Goal: Book appointment/travel/reservation

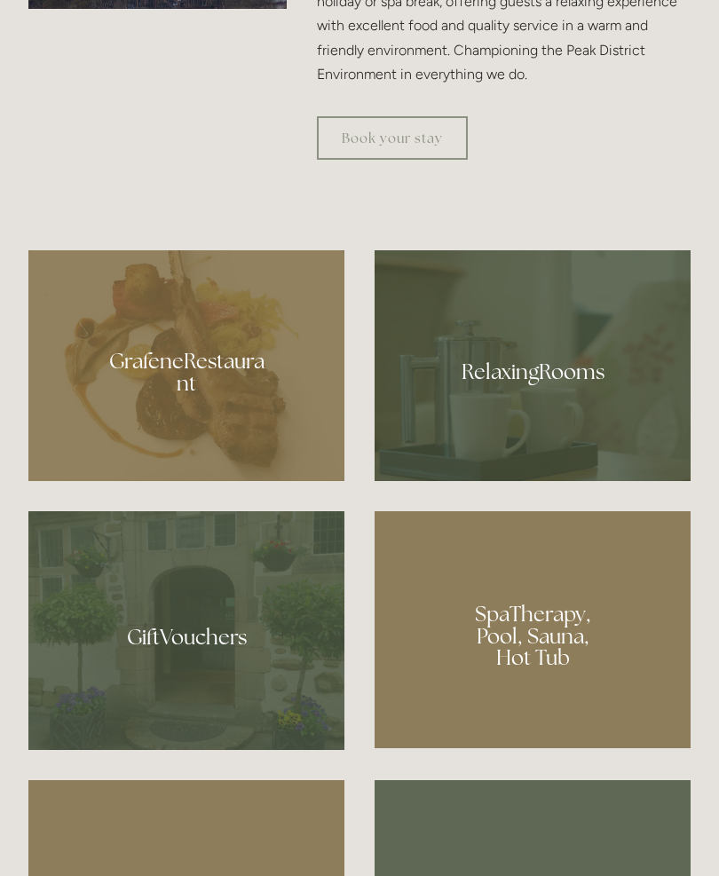
scroll to position [1078, 0]
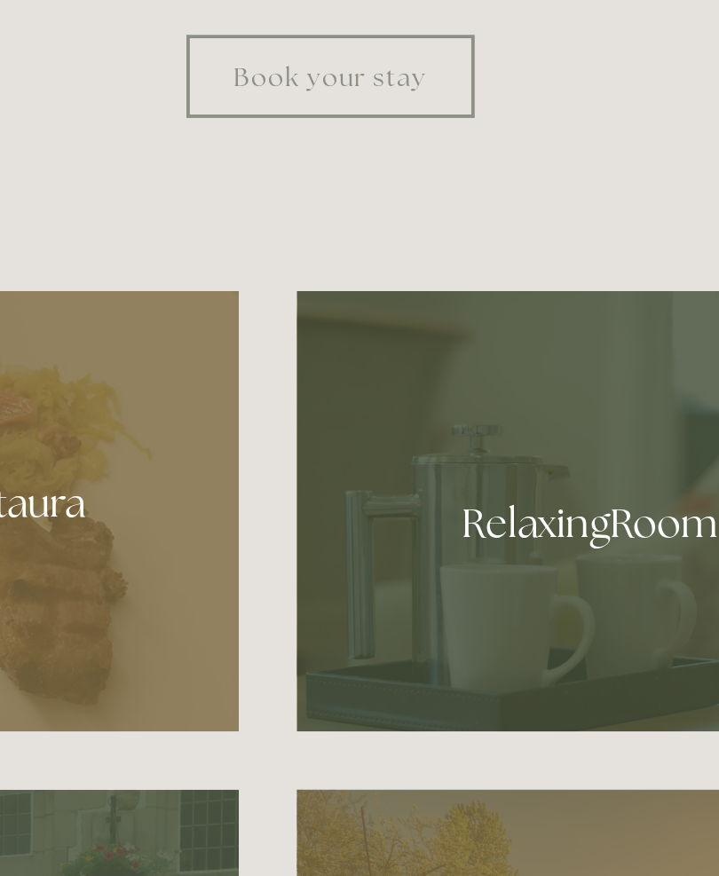
click at [317, 132] on link "Book your stay" at bounding box center [392, 138] width 151 height 43
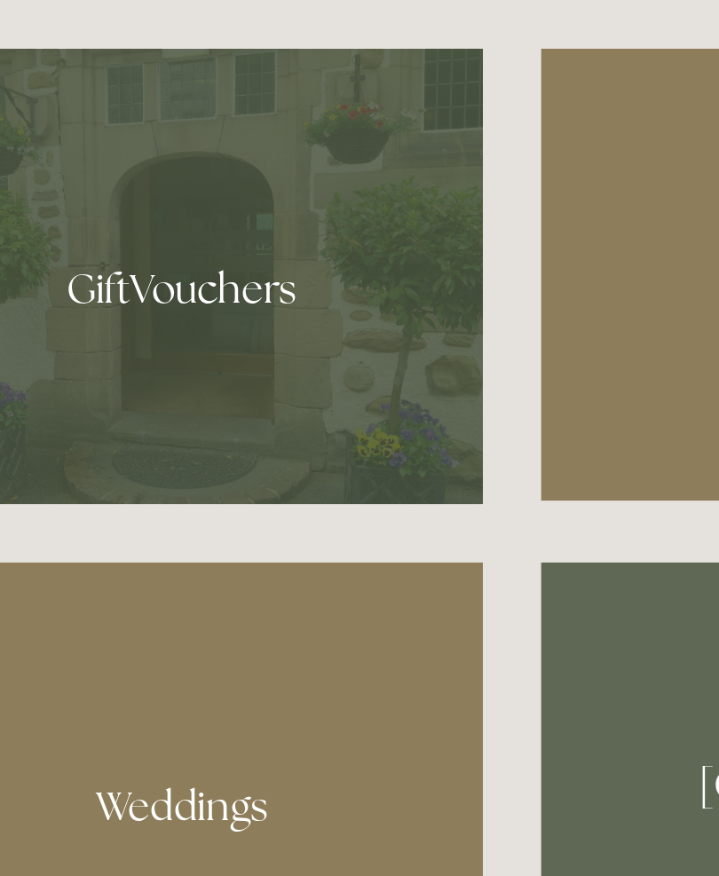
scroll to position [1173, 0]
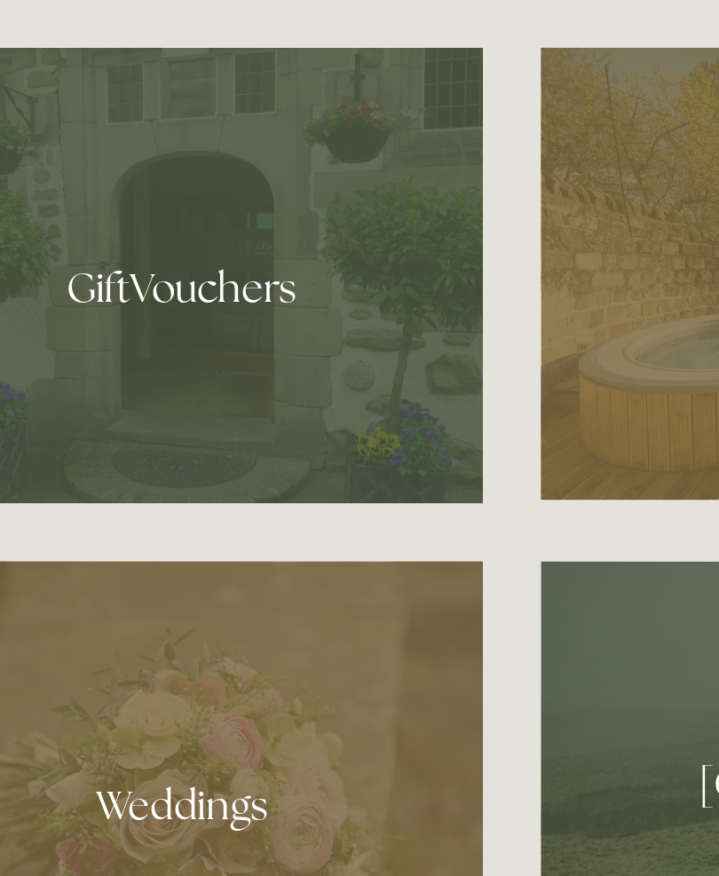
click at [192, 417] on div at bounding box center [186, 536] width 316 height 239
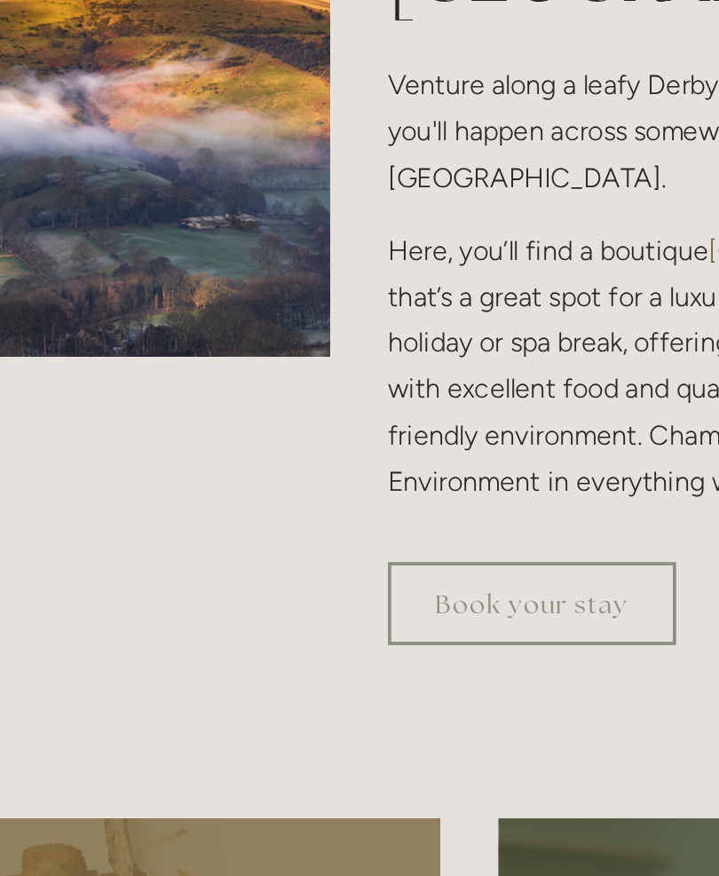
scroll to position [899, 0]
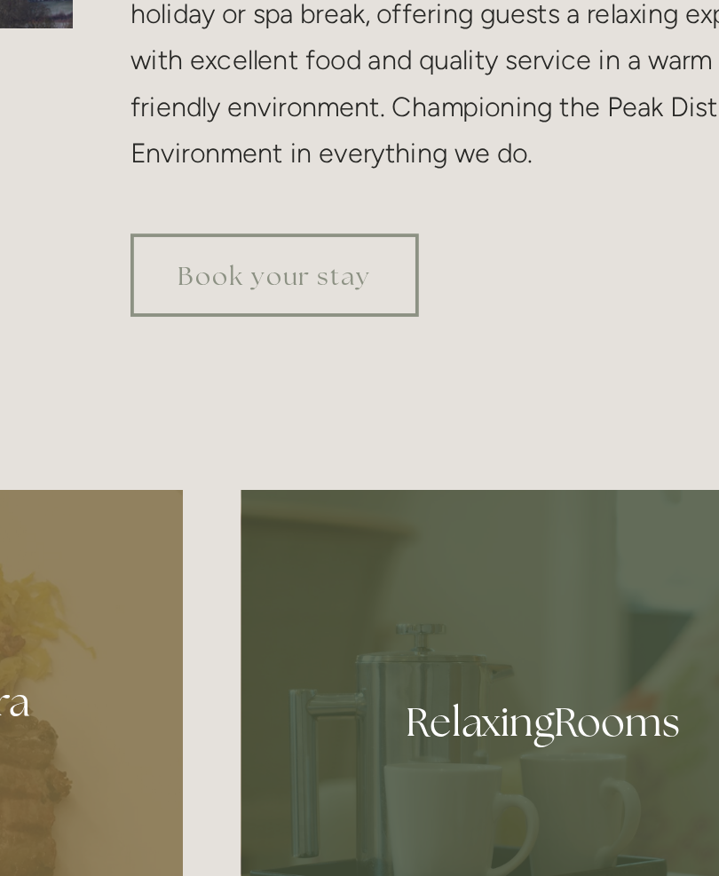
click at [317, 296] on link "Book your stay" at bounding box center [392, 317] width 151 height 43
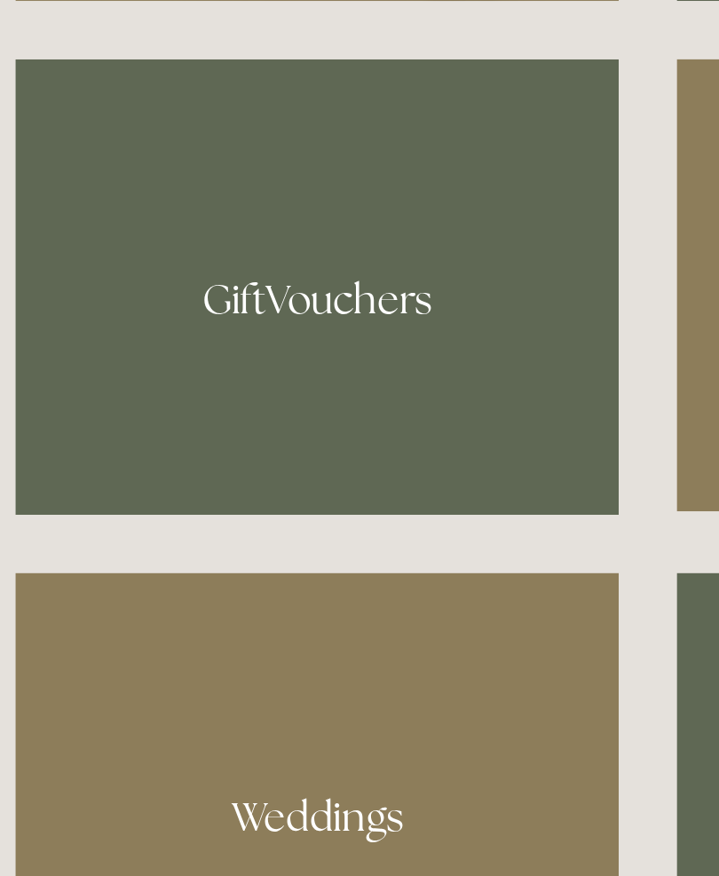
scroll to position [1168, 0]
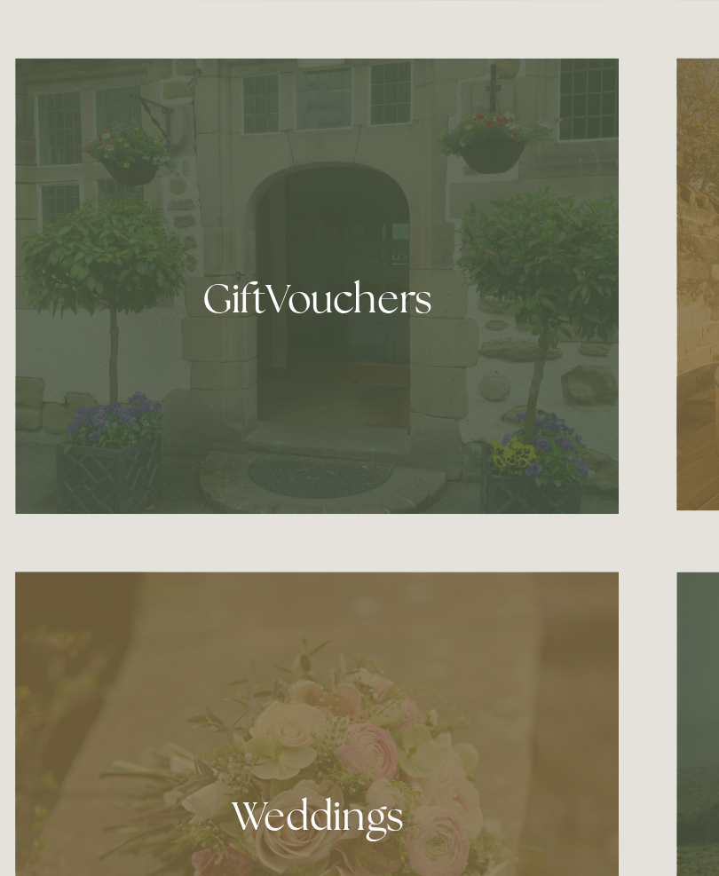
click at [198, 422] on div at bounding box center [186, 541] width 316 height 239
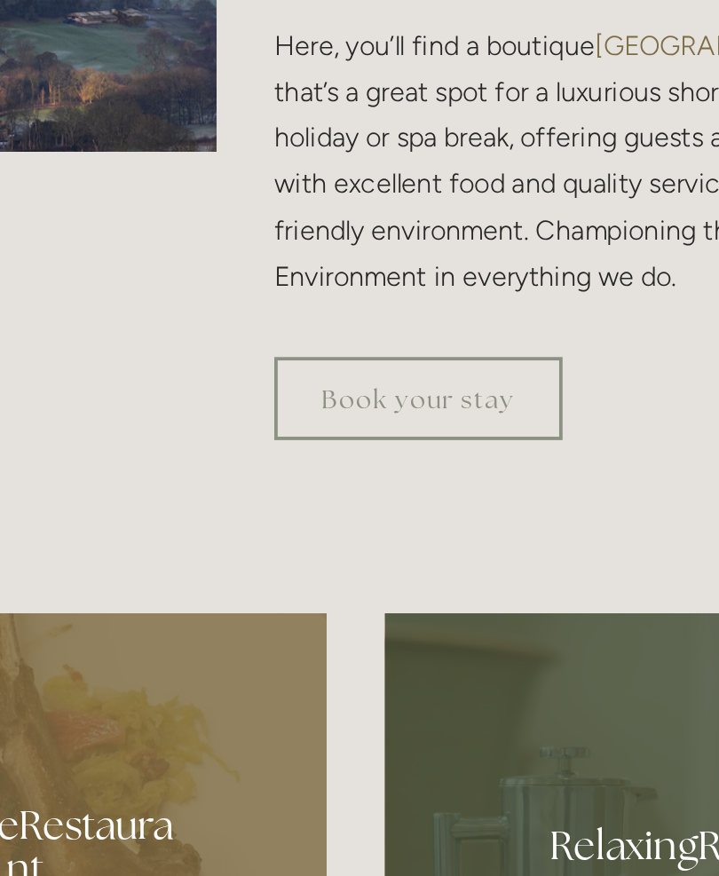
scroll to position [988, 0]
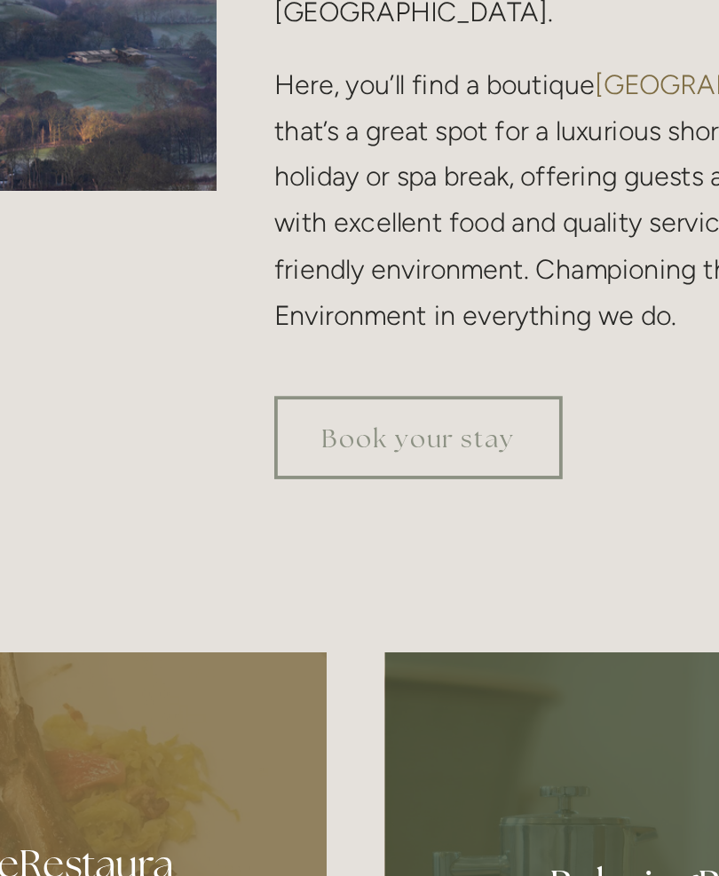
click at [317, 251] on link "Book your stay" at bounding box center [392, 229] width 151 height 43
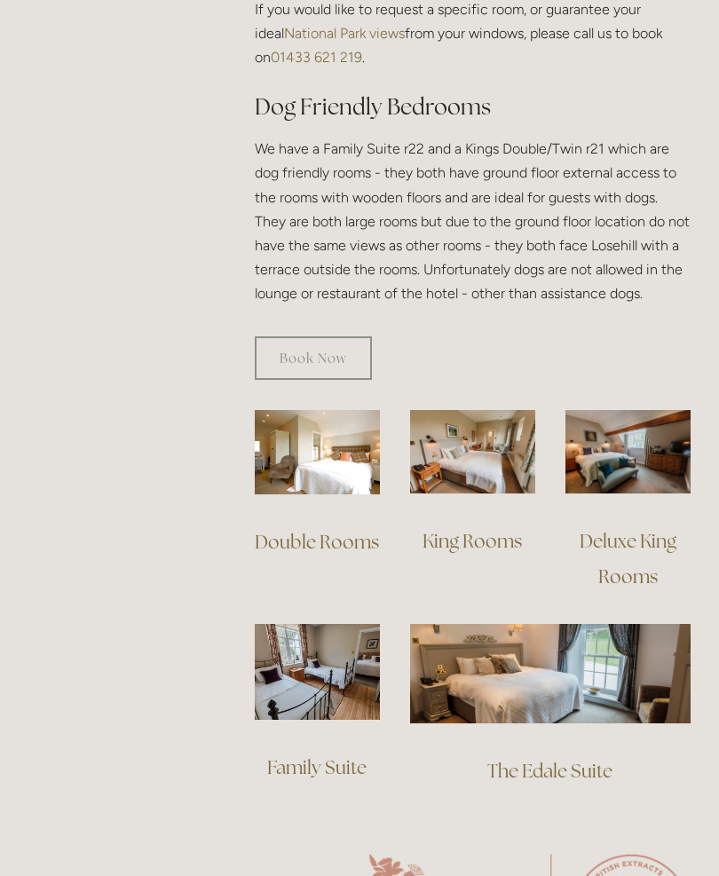
scroll to position [1042, 0]
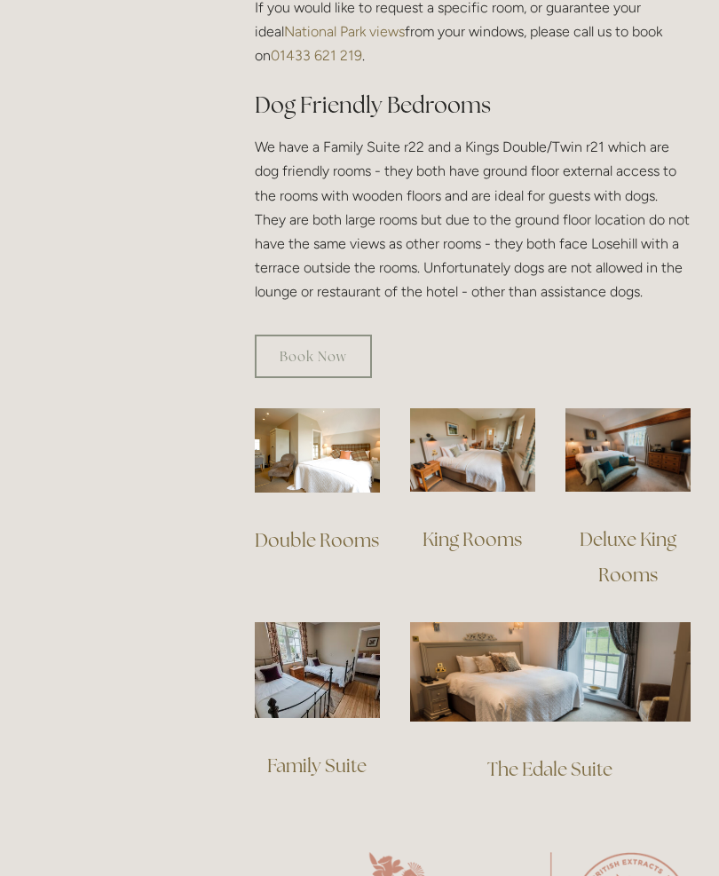
click at [341, 425] on img at bounding box center [317, 450] width 125 height 85
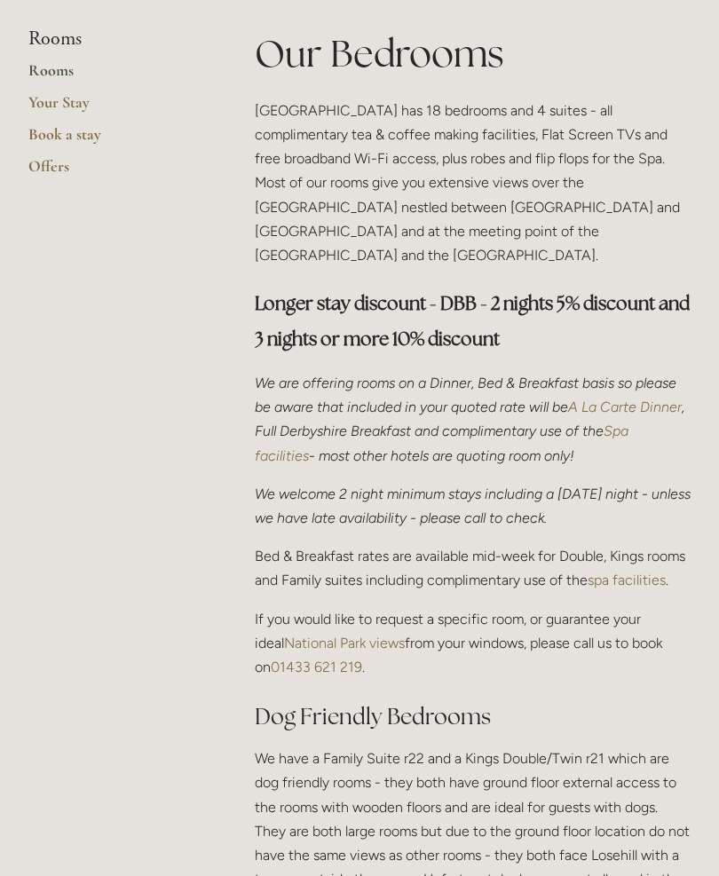
scroll to position [0, 0]
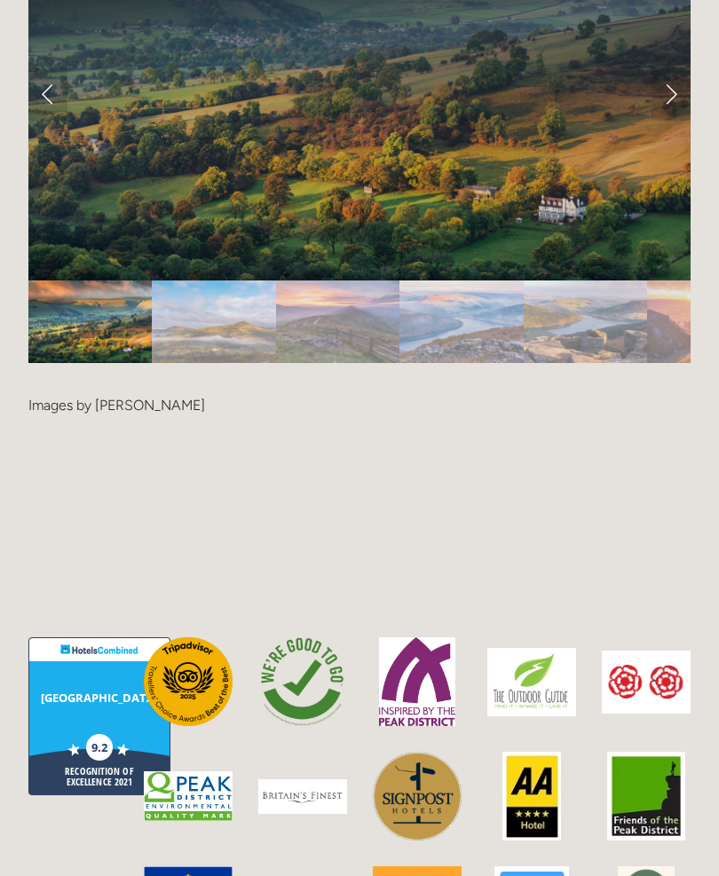
scroll to position [3778, 0]
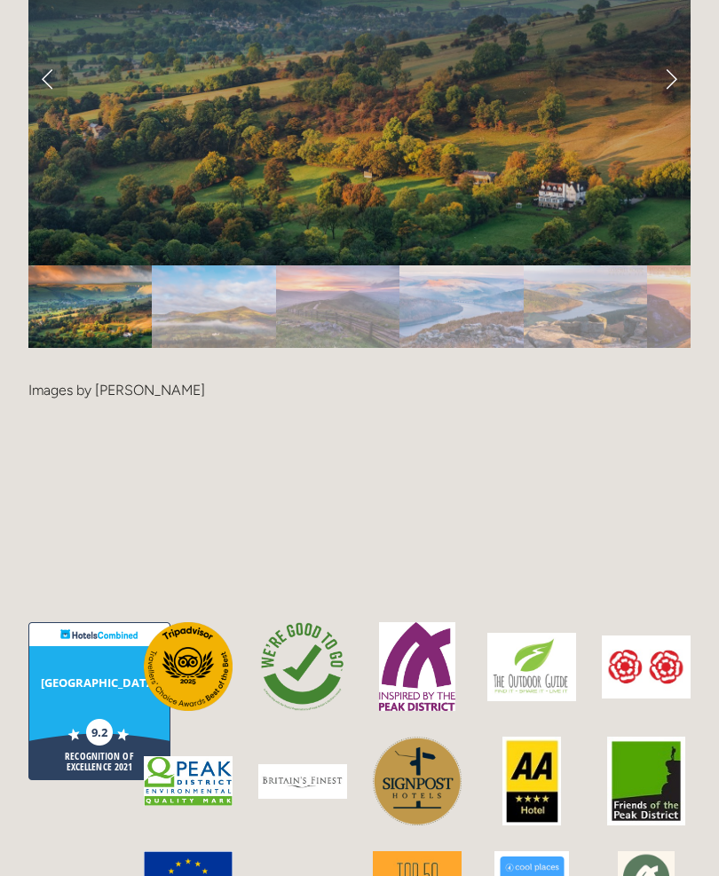
click at [548, 342] on div at bounding box center [359, 342] width 662 height 0
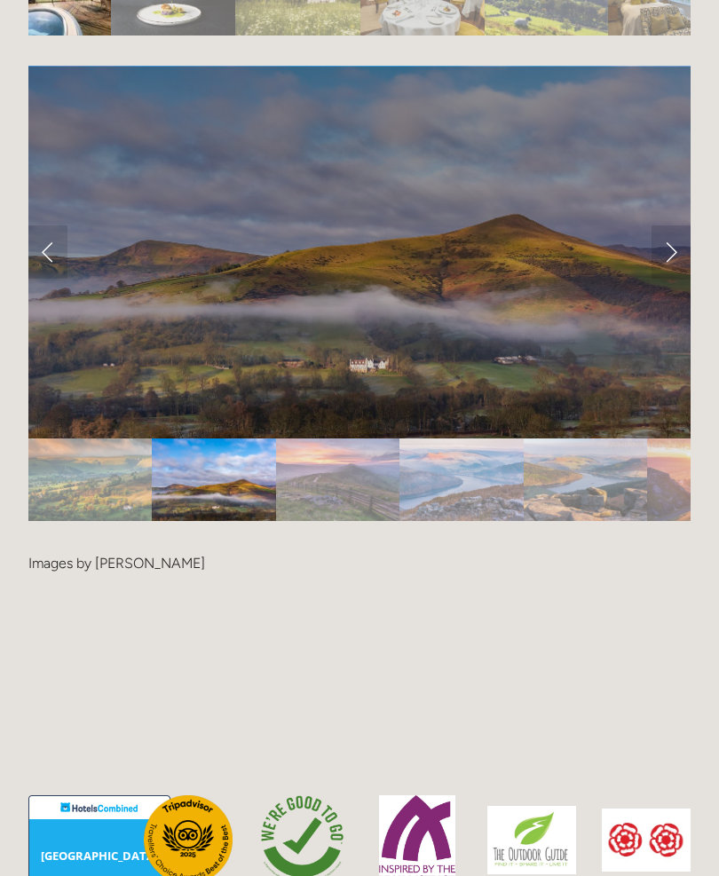
scroll to position [3601, 0]
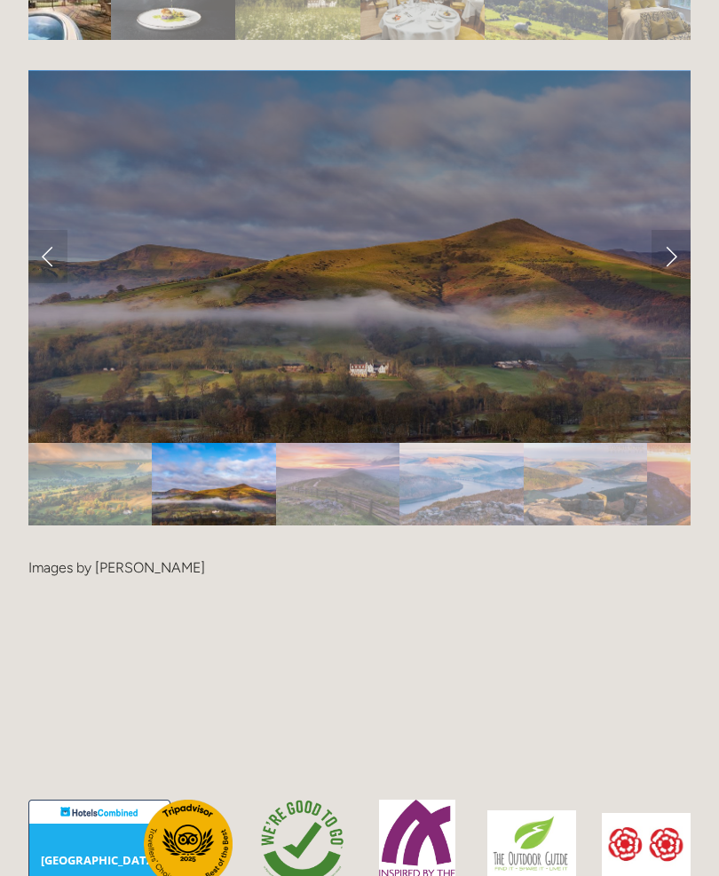
click at [676, 249] on link "Next Slide" at bounding box center [670, 256] width 39 height 53
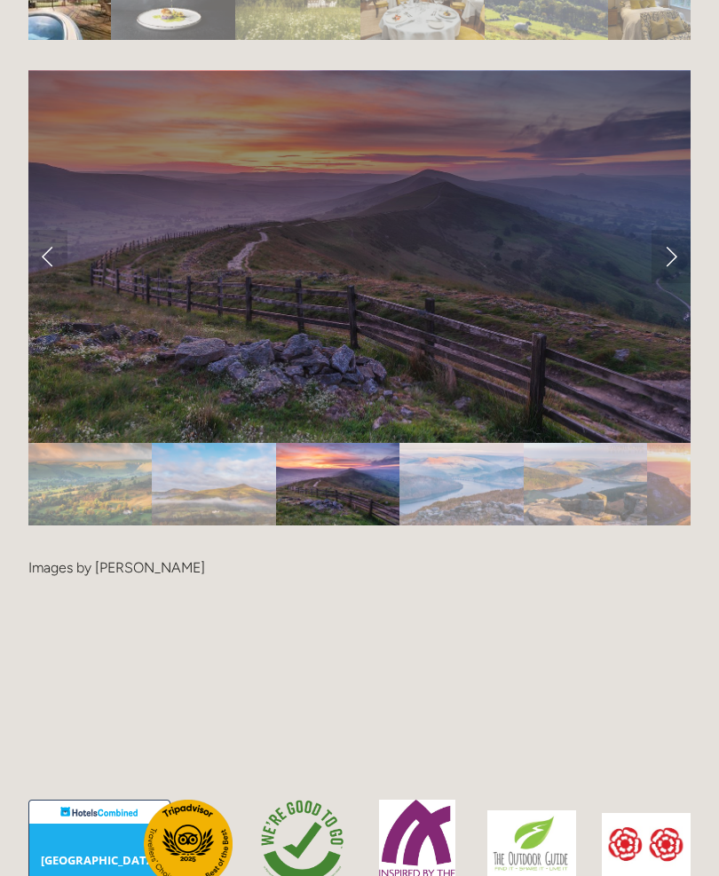
click at [669, 249] on link "Next Slide" at bounding box center [670, 256] width 39 height 53
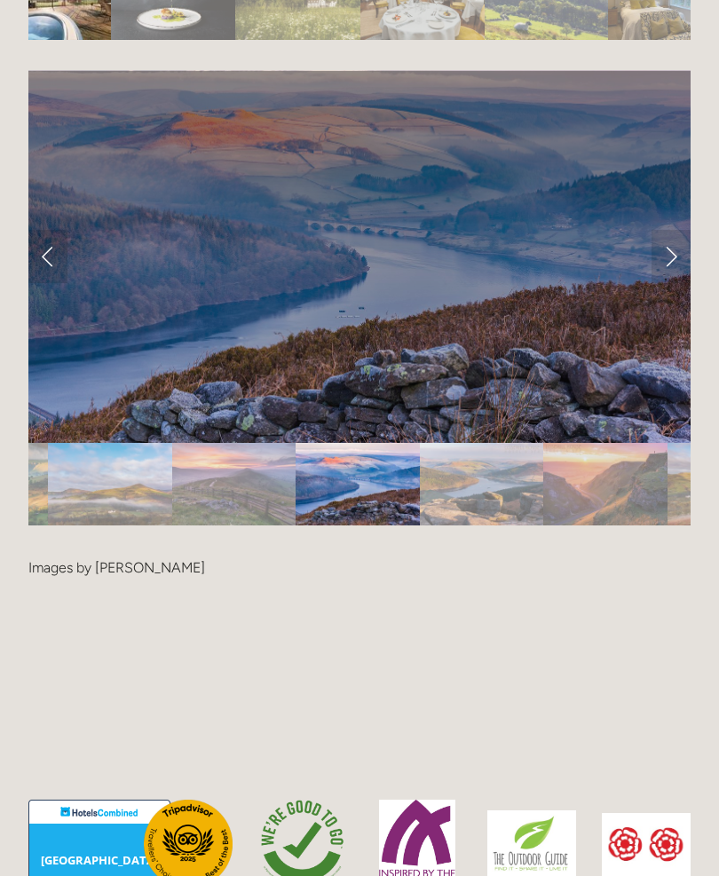
click at [670, 255] on link "Next Slide" at bounding box center [670, 256] width 39 height 53
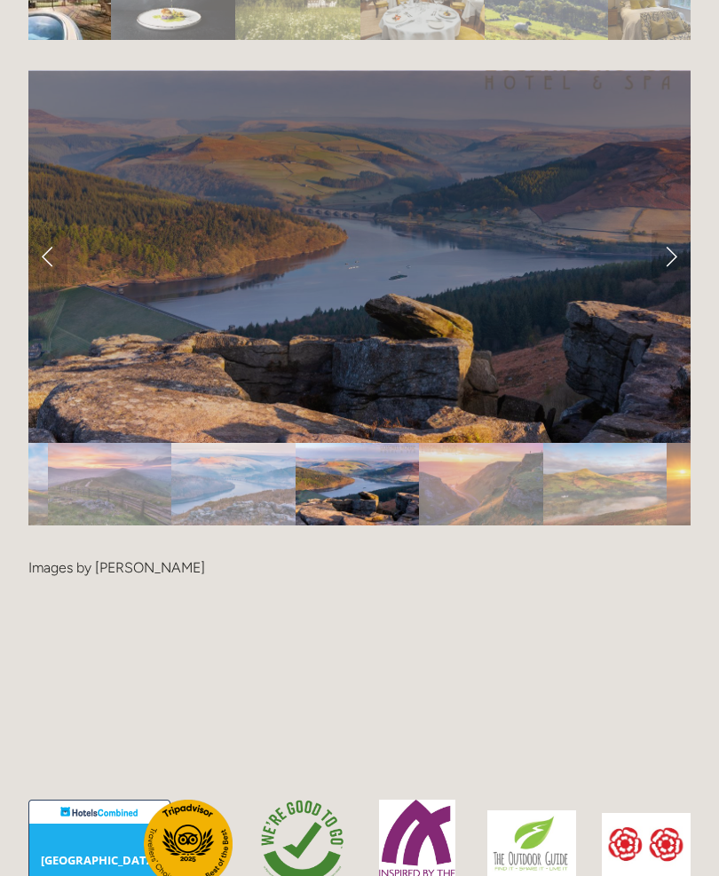
click at [673, 255] on link "Next Slide" at bounding box center [670, 256] width 39 height 53
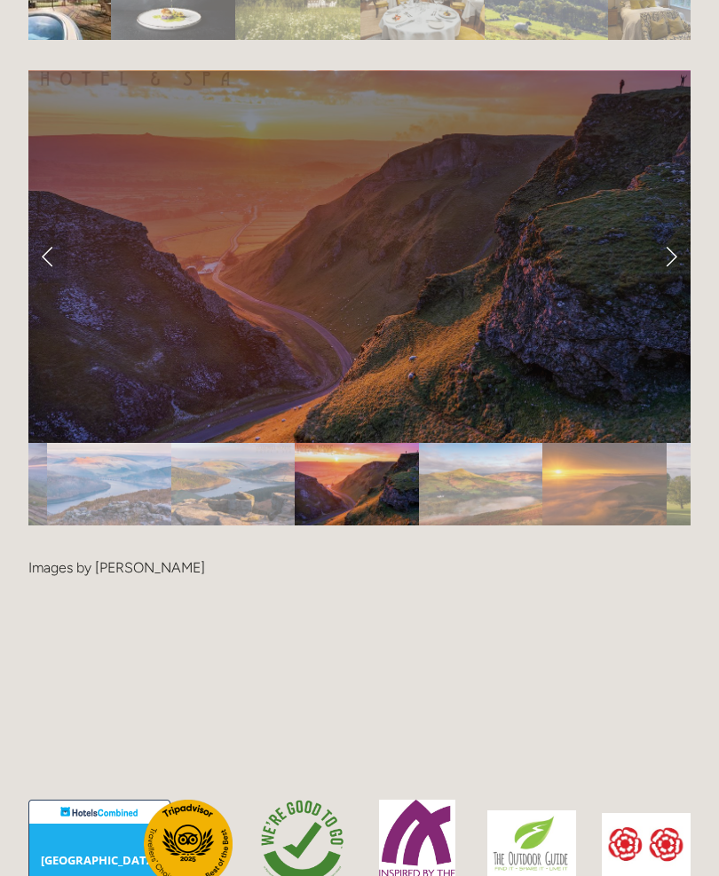
click at [675, 257] on link "Next Slide" at bounding box center [670, 256] width 39 height 53
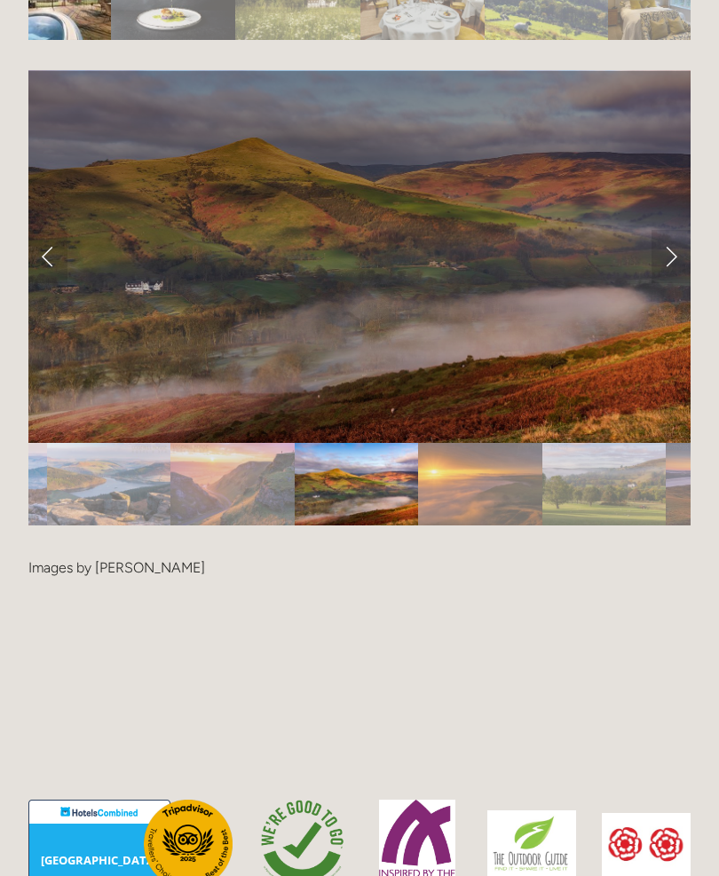
click at [682, 255] on link "Next Slide" at bounding box center [670, 256] width 39 height 53
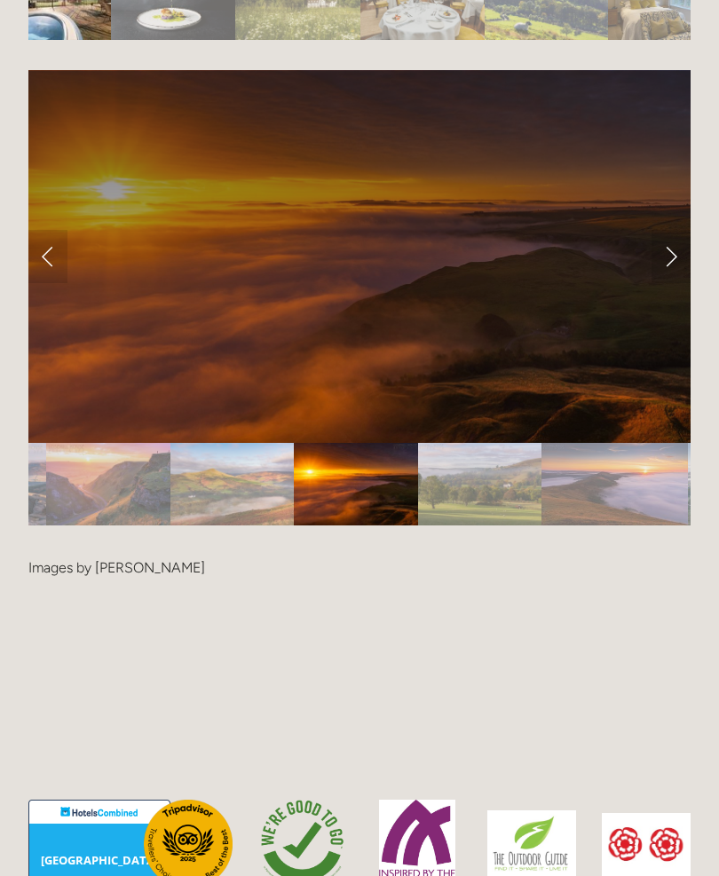
click at [675, 248] on link "Next Slide" at bounding box center [670, 256] width 39 height 53
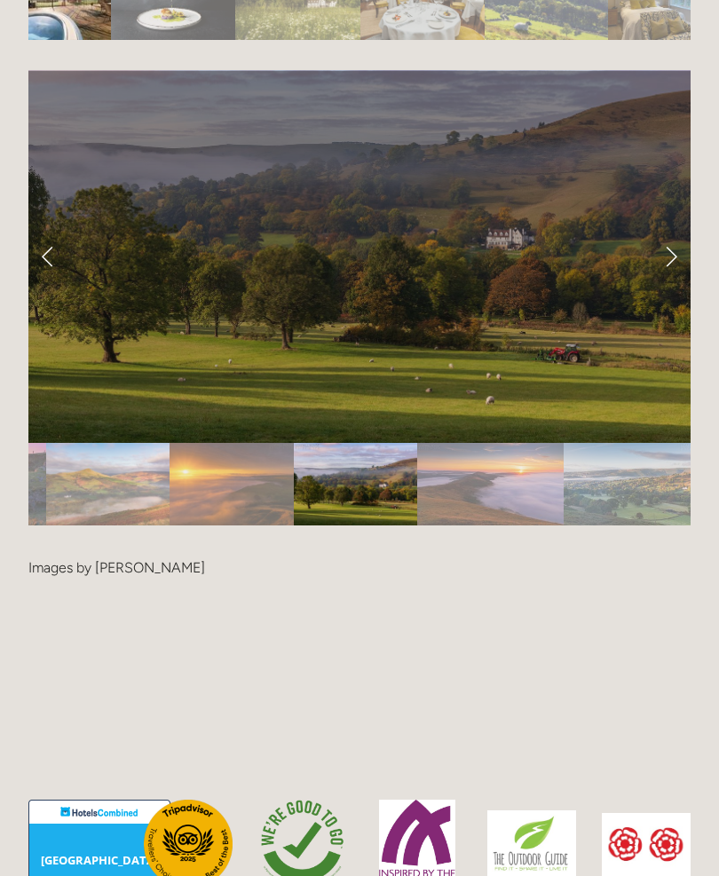
click at [680, 248] on link "Next Slide" at bounding box center [670, 256] width 39 height 53
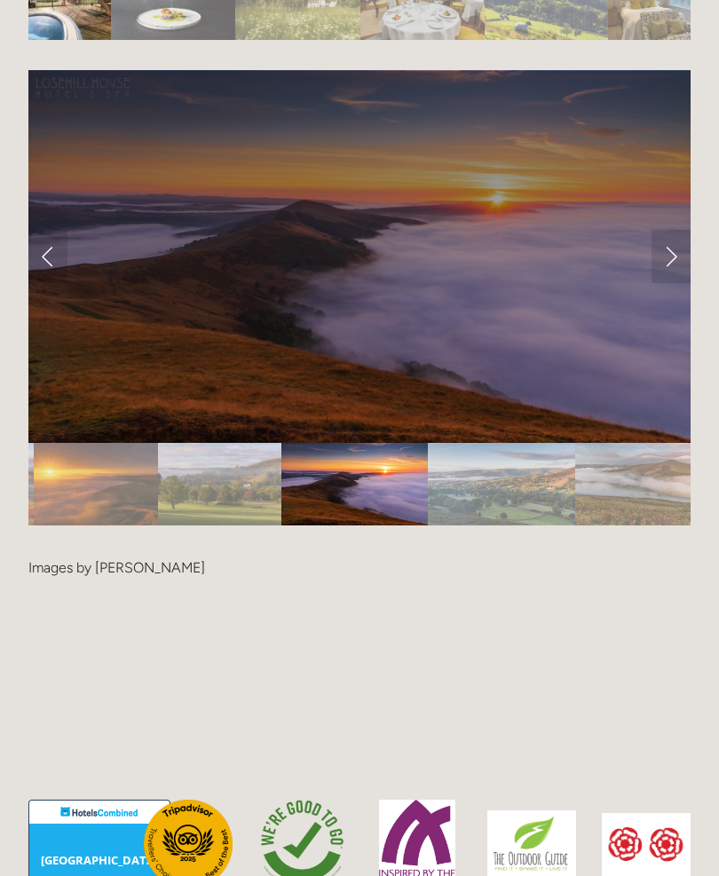
click at [675, 251] on link "Next Slide" at bounding box center [670, 256] width 39 height 53
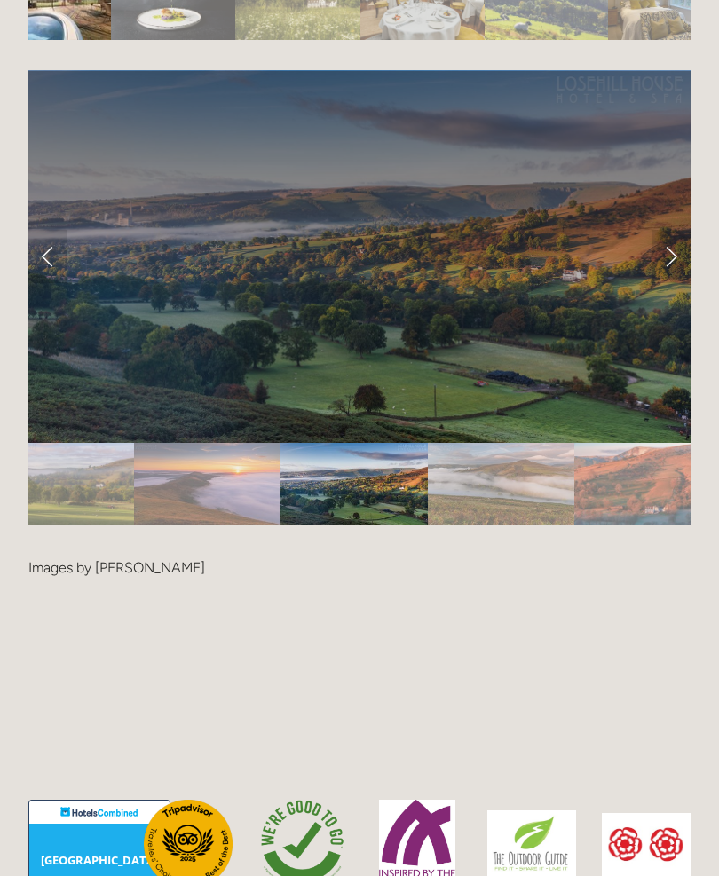
click at [675, 252] on link "Next Slide" at bounding box center [670, 256] width 39 height 53
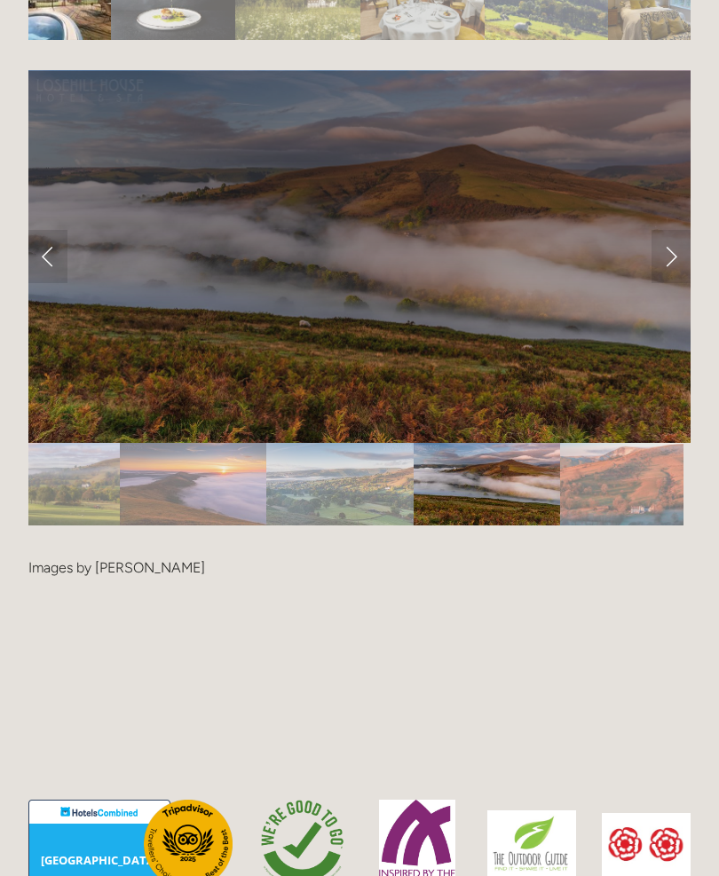
click at [669, 252] on link "Next Slide" at bounding box center [670, 256] width 39 height 53
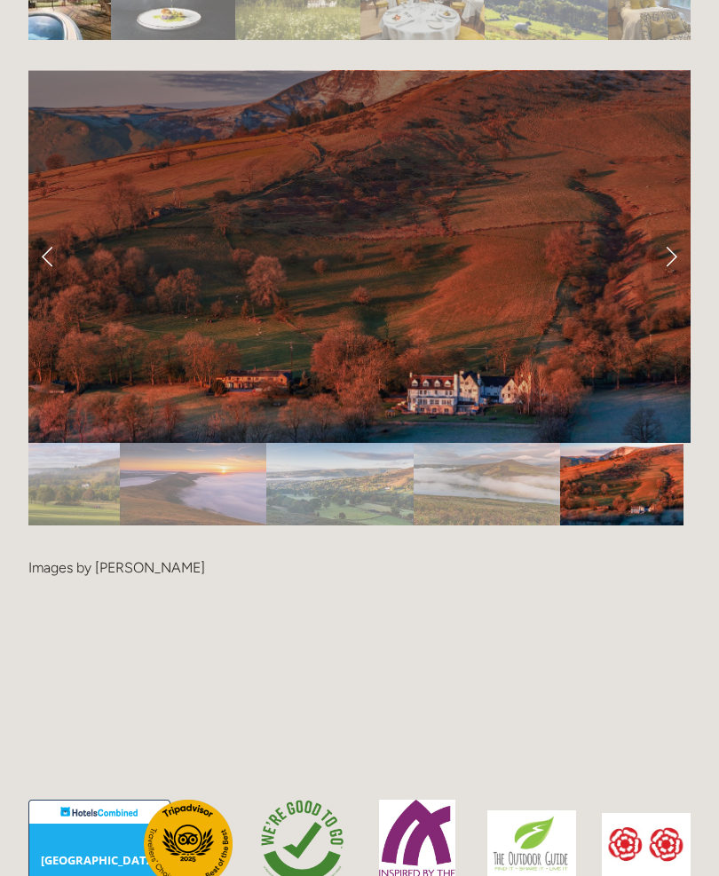
click at [675, 249] on link "Next Slide" at bounding box center [670, 256] width 39 height 53
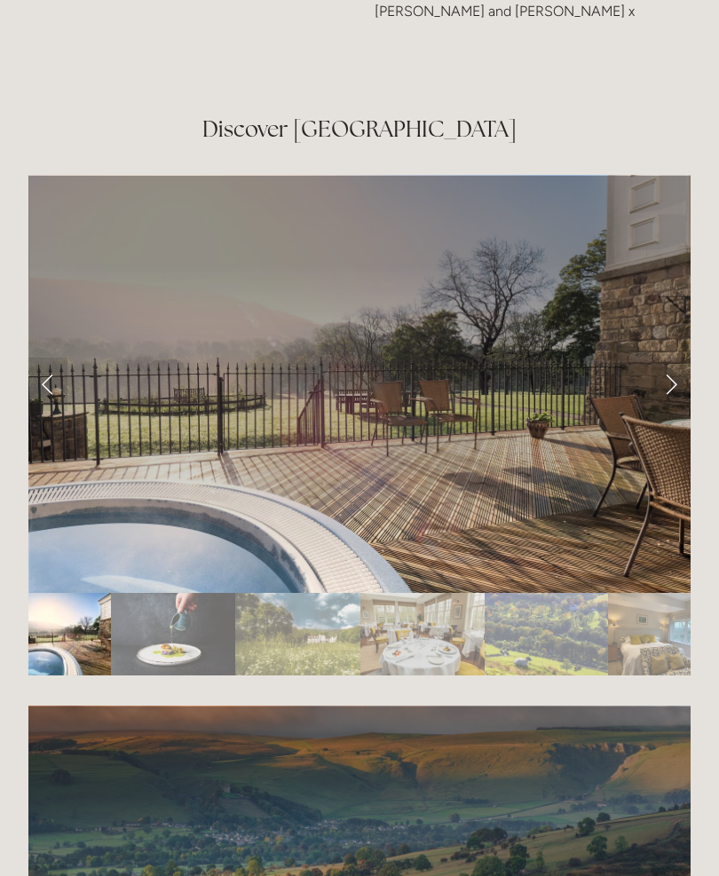
scroll to position [2965, 0]
